Goal: Task Accomplishment & Management: Use online tool/utility

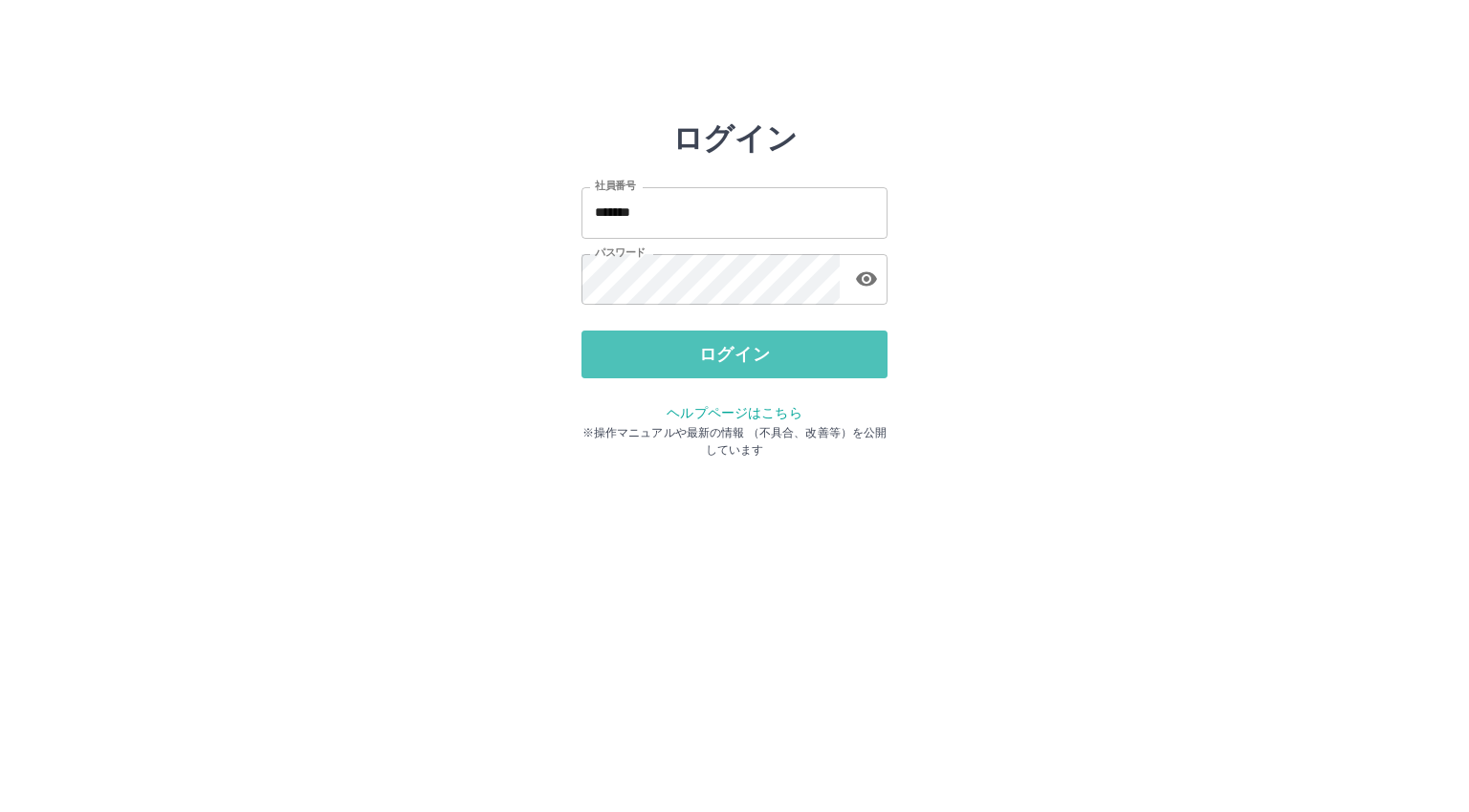
click at [769, 359] on button "ログイン" at bounding box center [734, 355] width 306 height 47
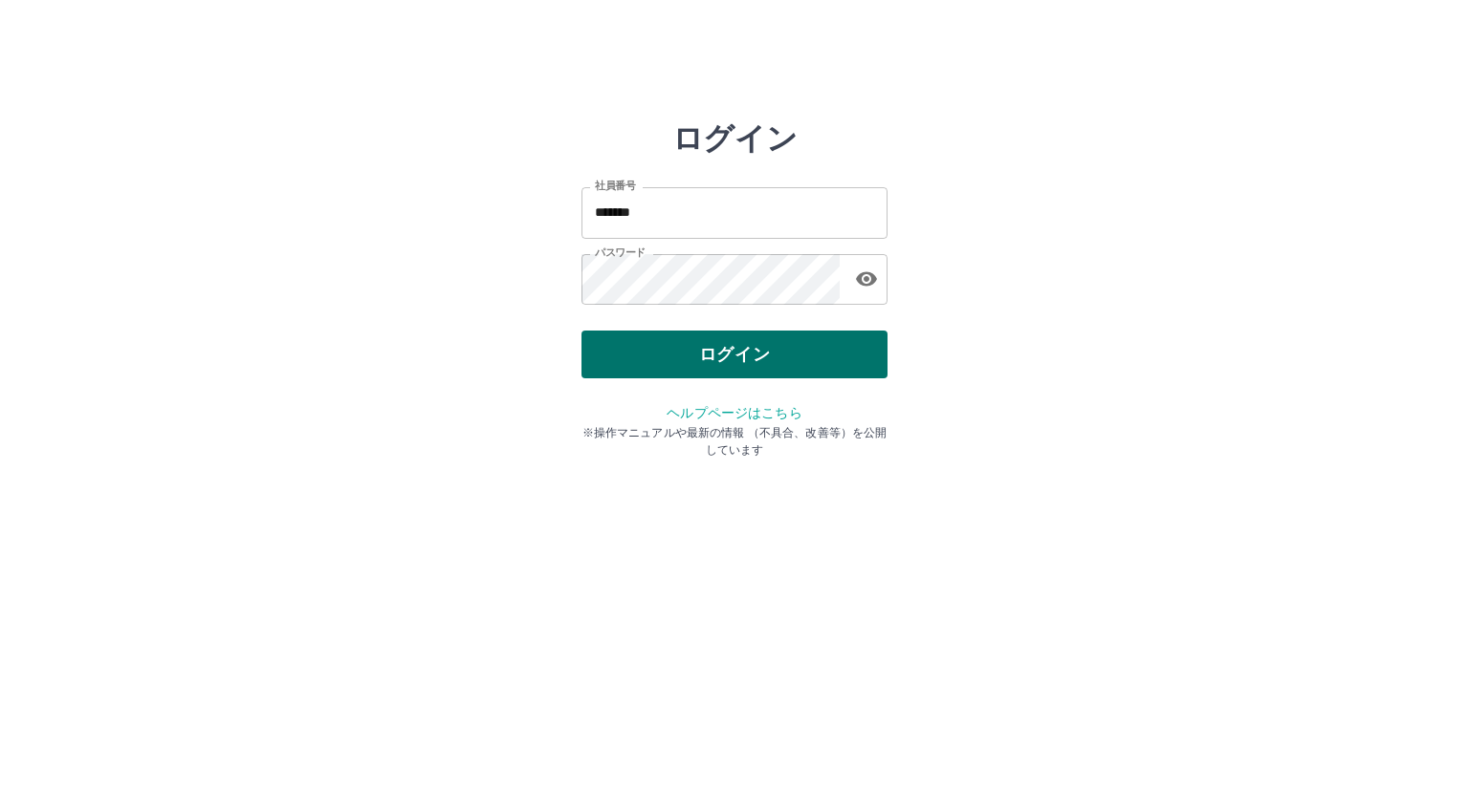
click at [729, 342] on button "ログイン" at bounding box center [734, 355] width 306 height 47
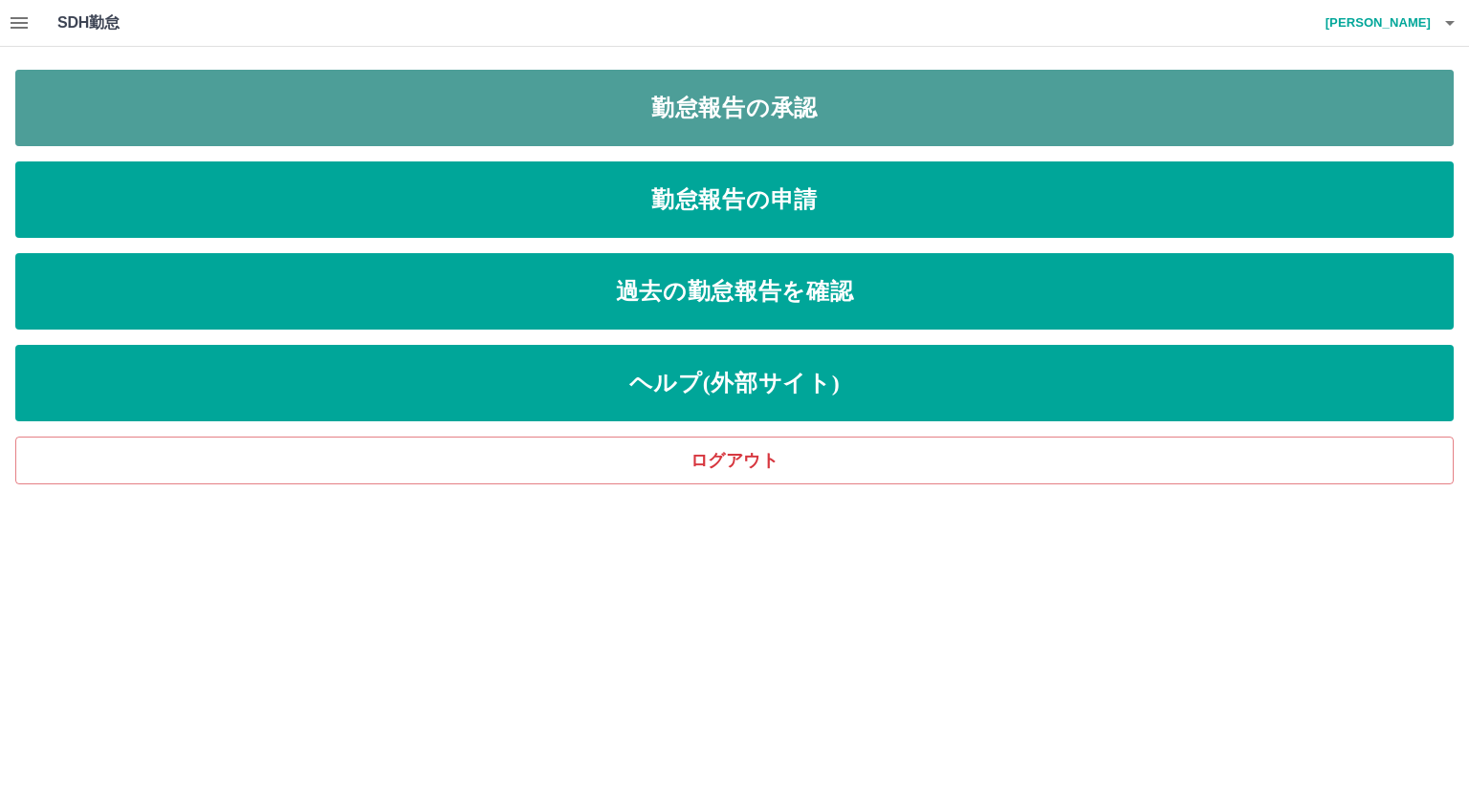
click at [727, 105] on link "勤怠報告の承認" at bounding box center [734, 108] width 1438 height 77
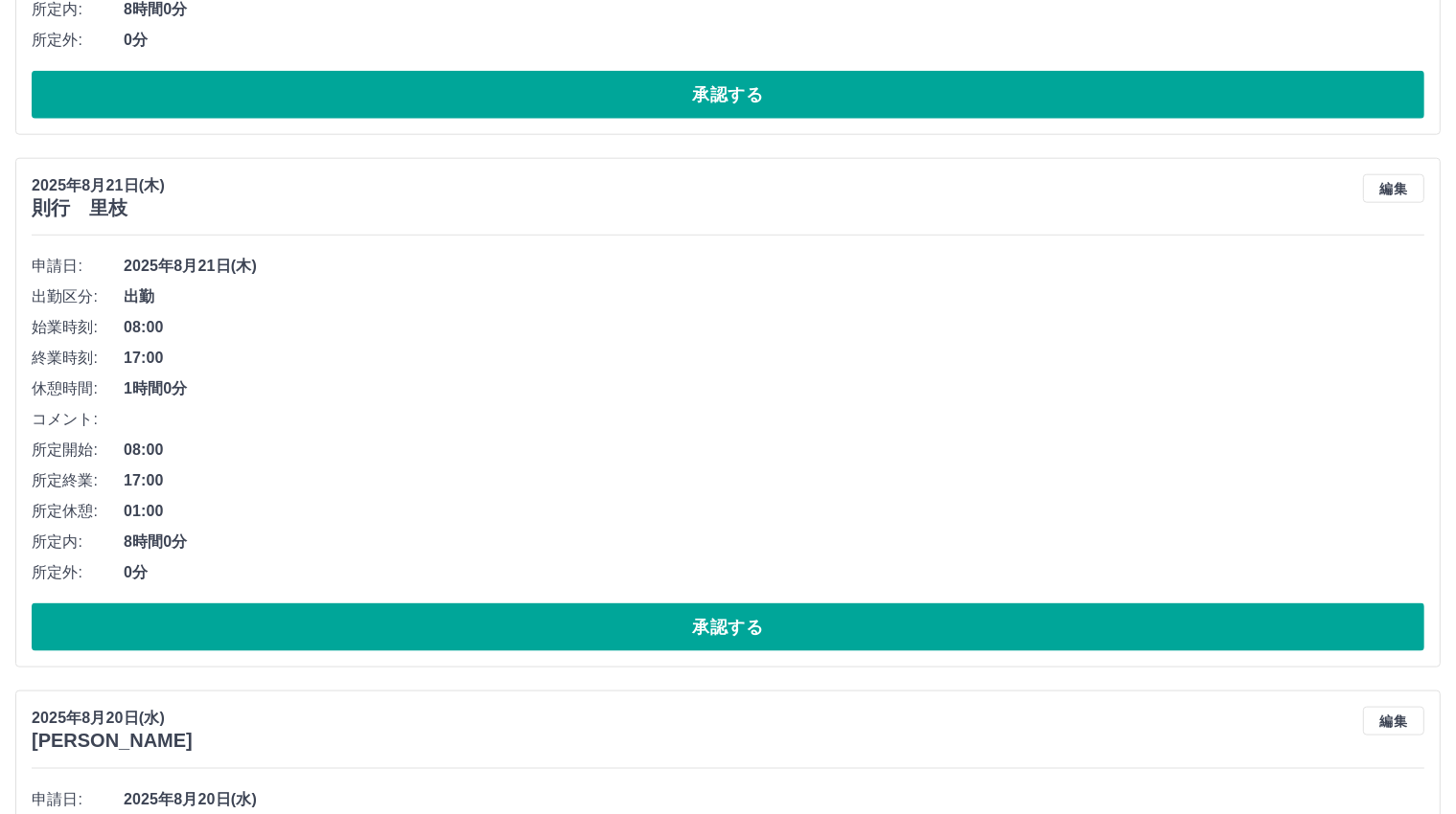
scroll to position [2204, 0]
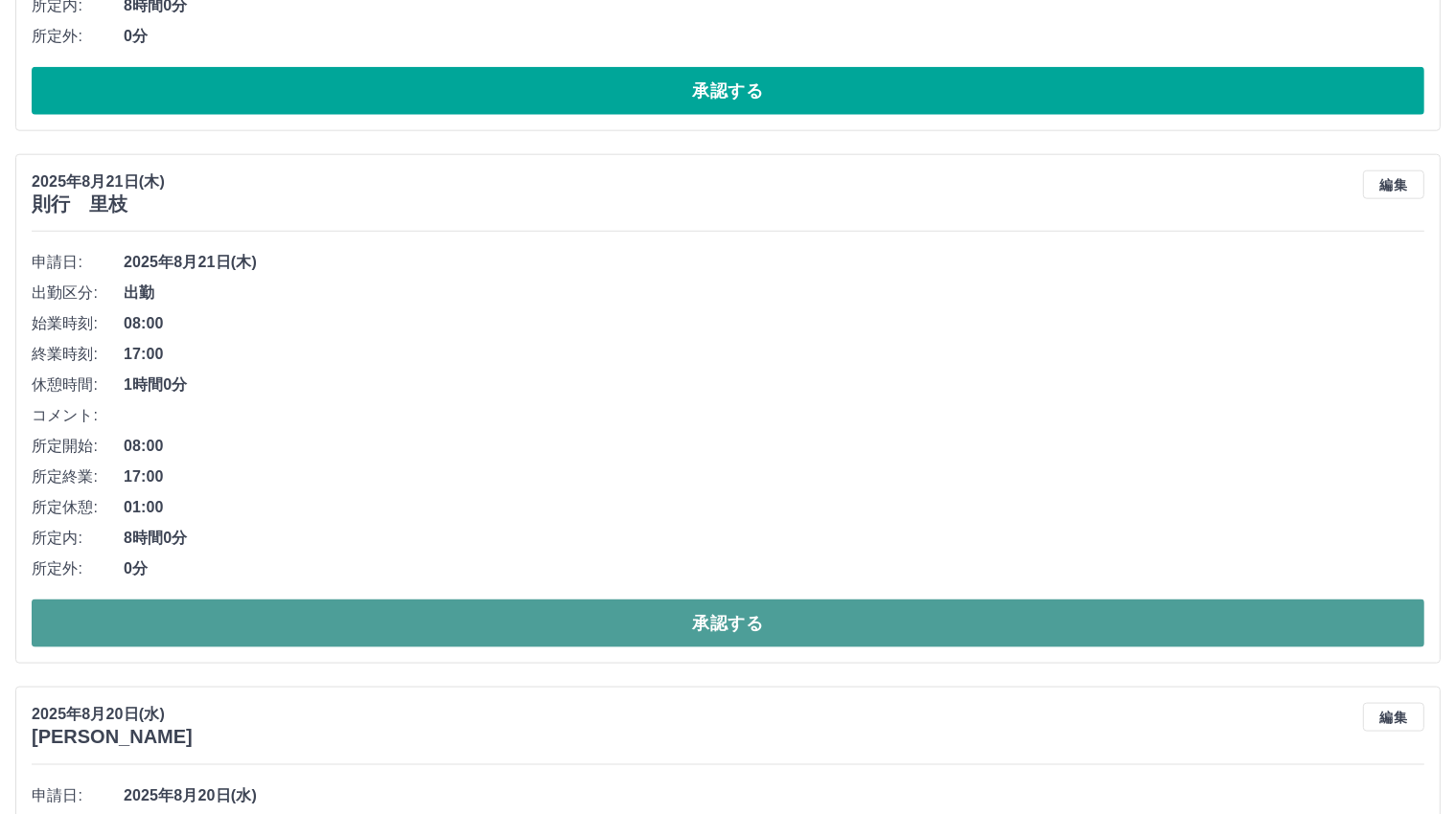
click at [721, 621] on button "承認する" at bounding box center [728, 623] width 1393 height 47
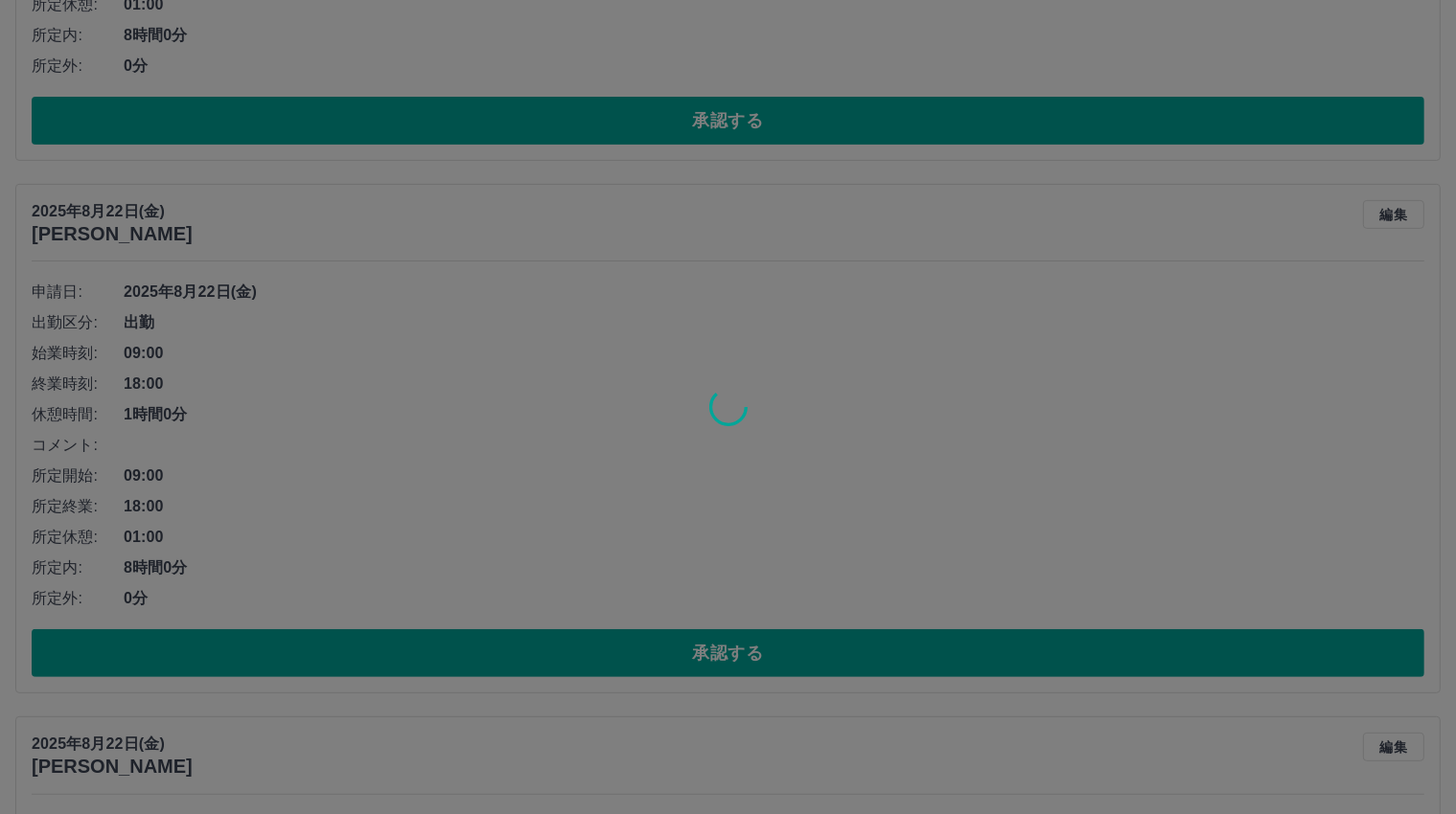
scroll to position [0, 0]
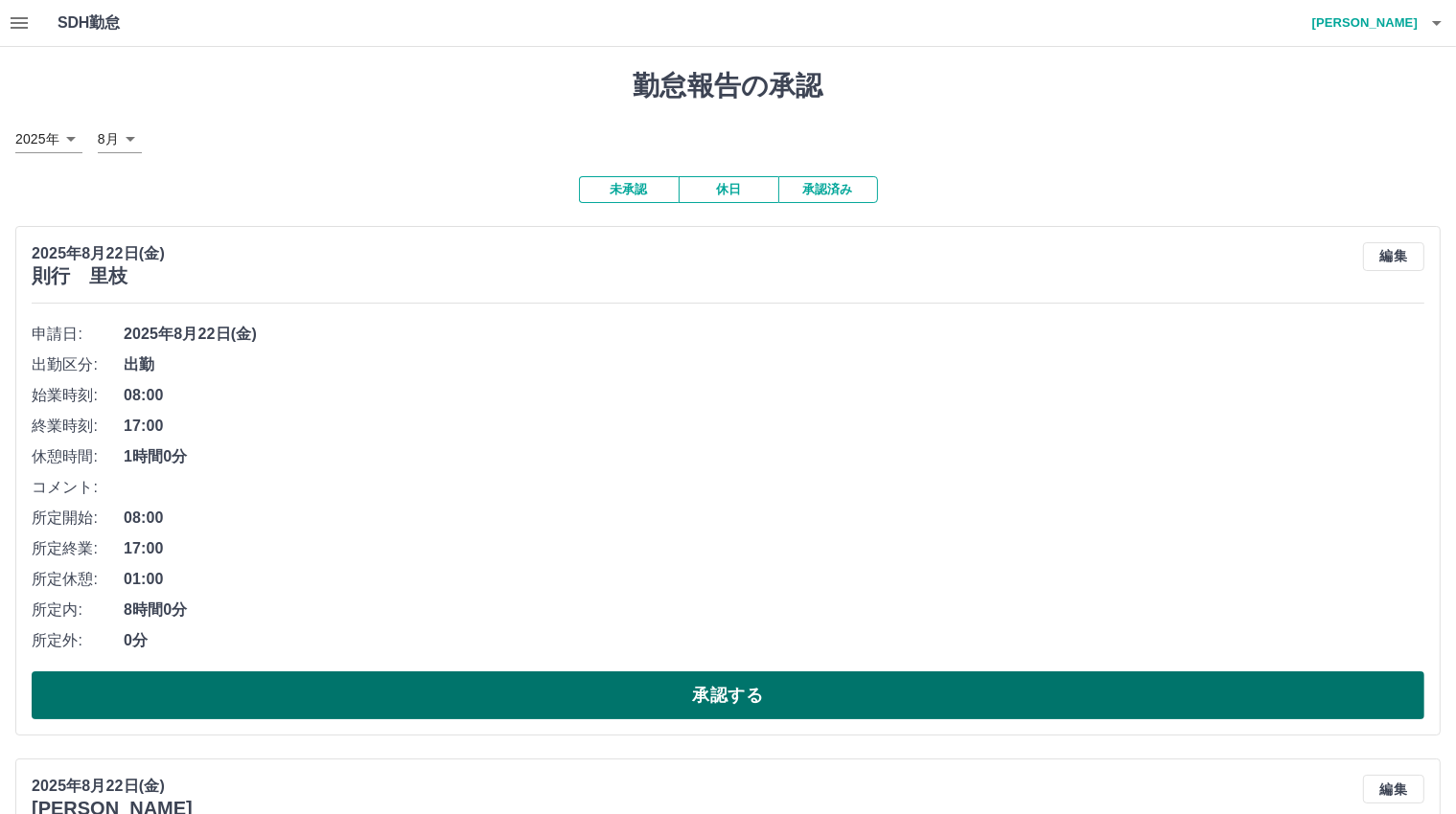
click at [721, 688] on button "承認する" at bounding box center [728, 695] width 1393 height 47
